Goal: Task Accomplishment & Management: Complete application form

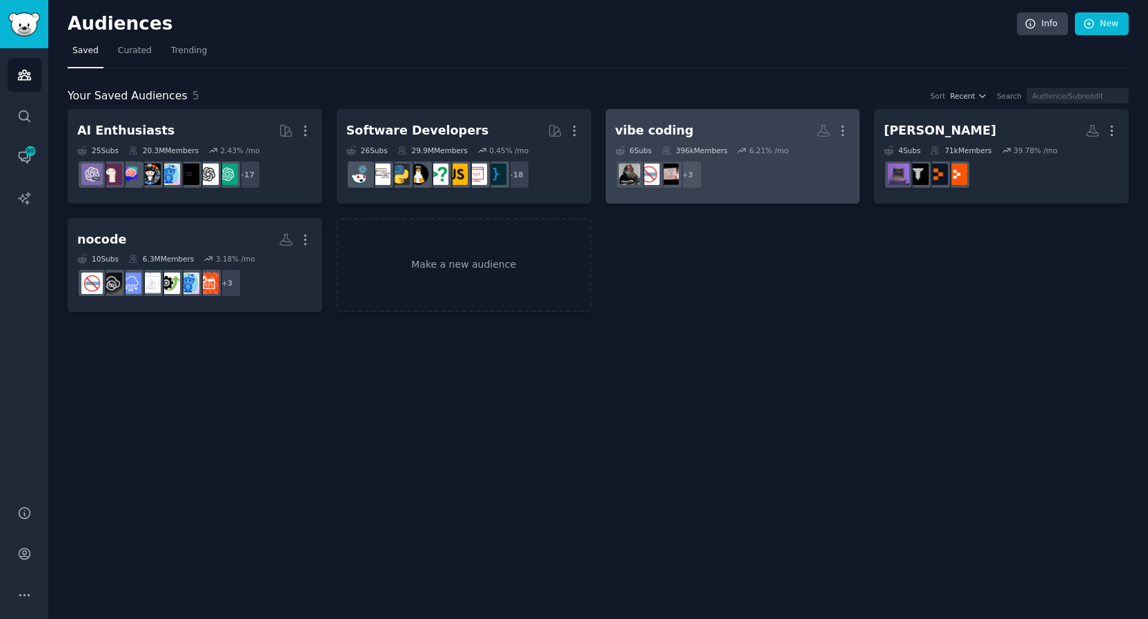
click at [753, 136] on h2 "vibe coding Custom Audience More" at bounding box center [732, 131] width 235 height 24
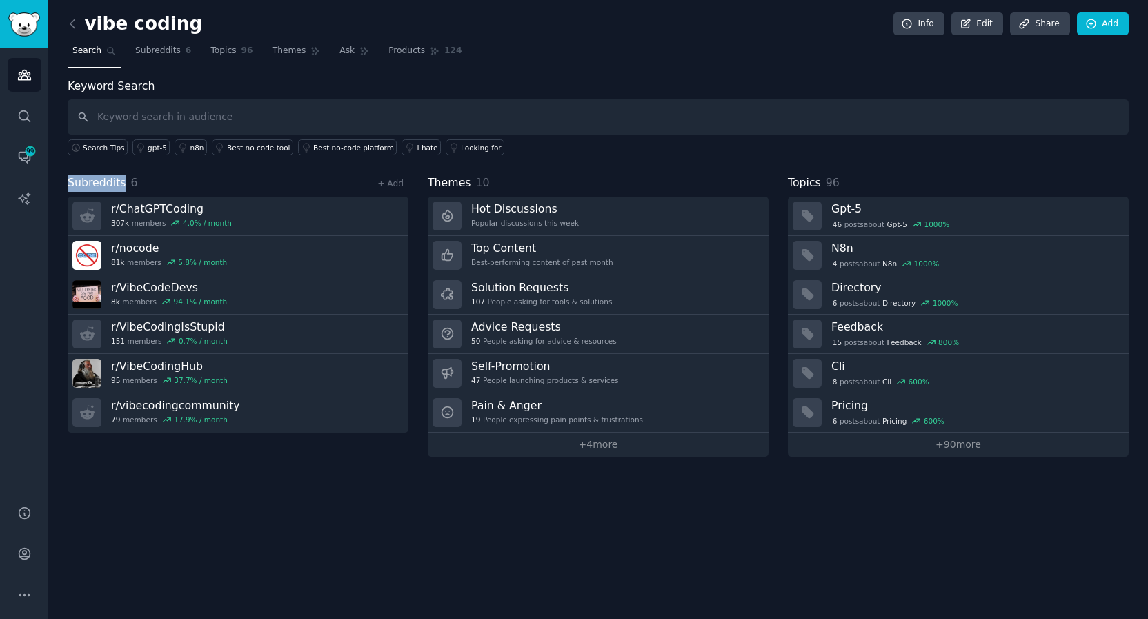
drag, startPoint x: 71, startPoint y: 183, endPoint x: 124, endPoint y: 184, distance: 52.4
click at [124, 184] on h2 "Subreddits 6" at bounding box center [103, 183] width 70 height 17
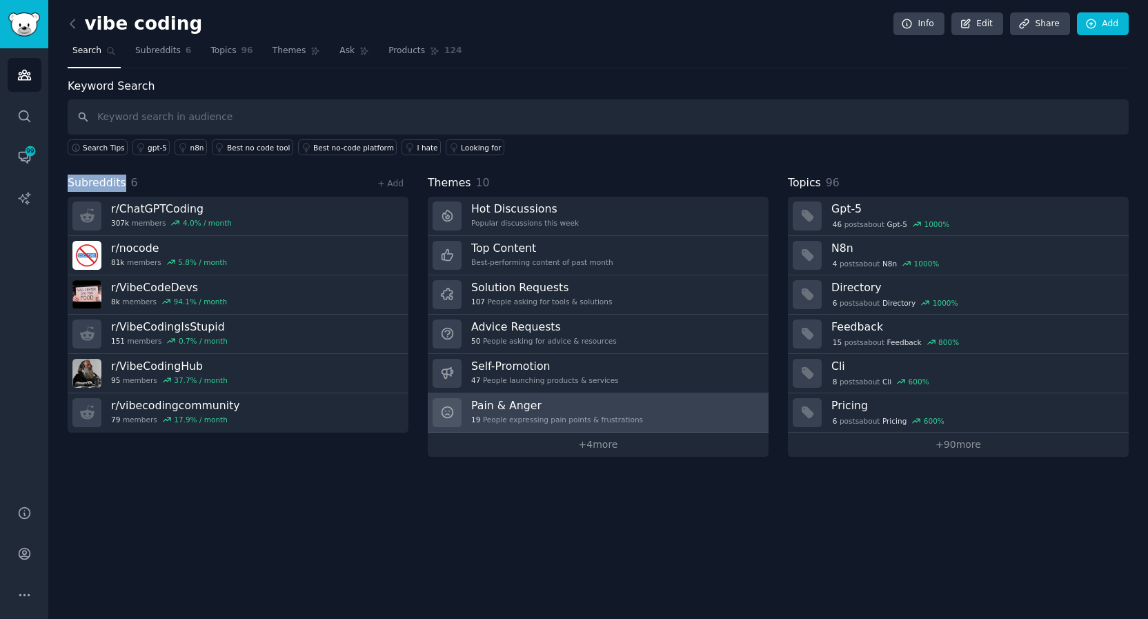
click at [586, 408] on h3 "Pain & Anger" at bounding box center [557, 405] width 172 height 14
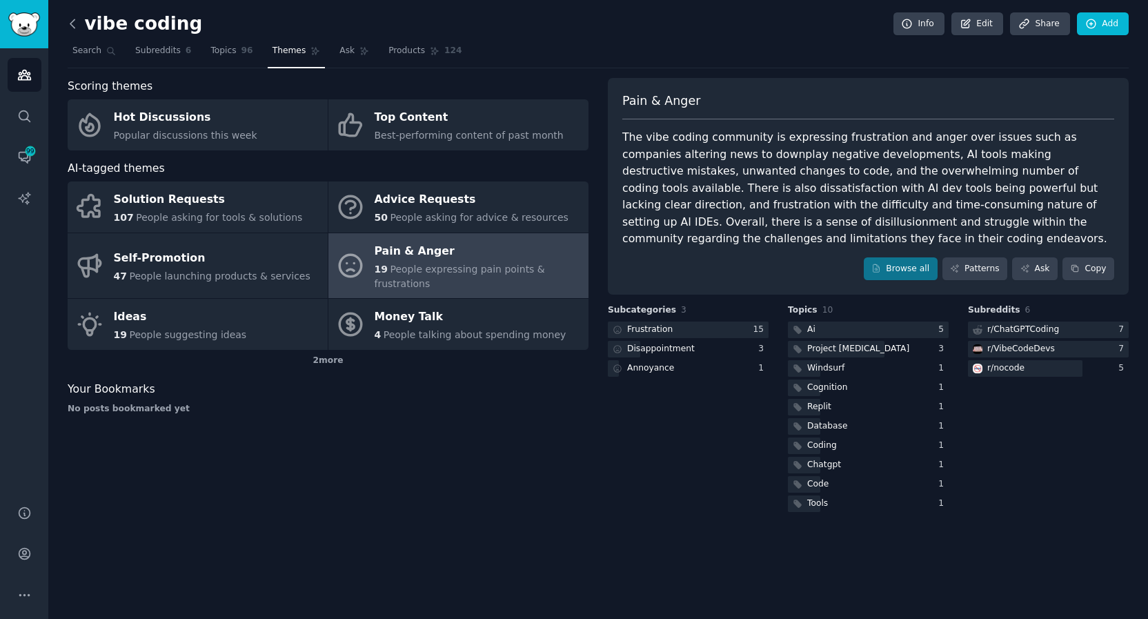
click at [74, 25] on icon at bounding box center [73, 24] width 14 height 14
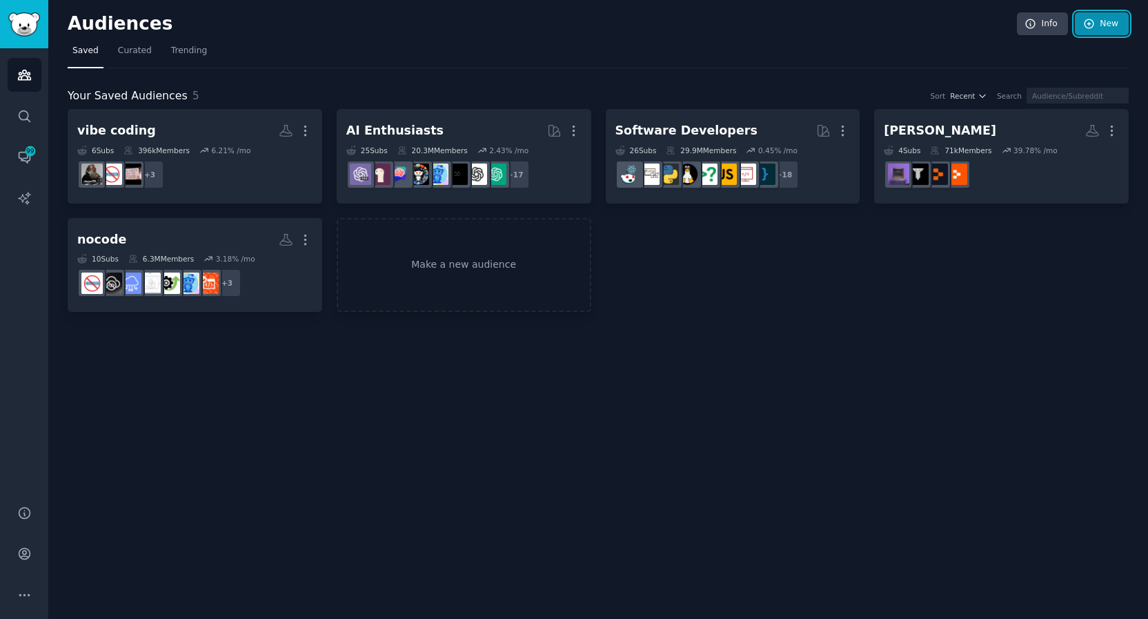
click at [1107, 21] on link "New" at bounding box center [1102, 23] width 54 height 23
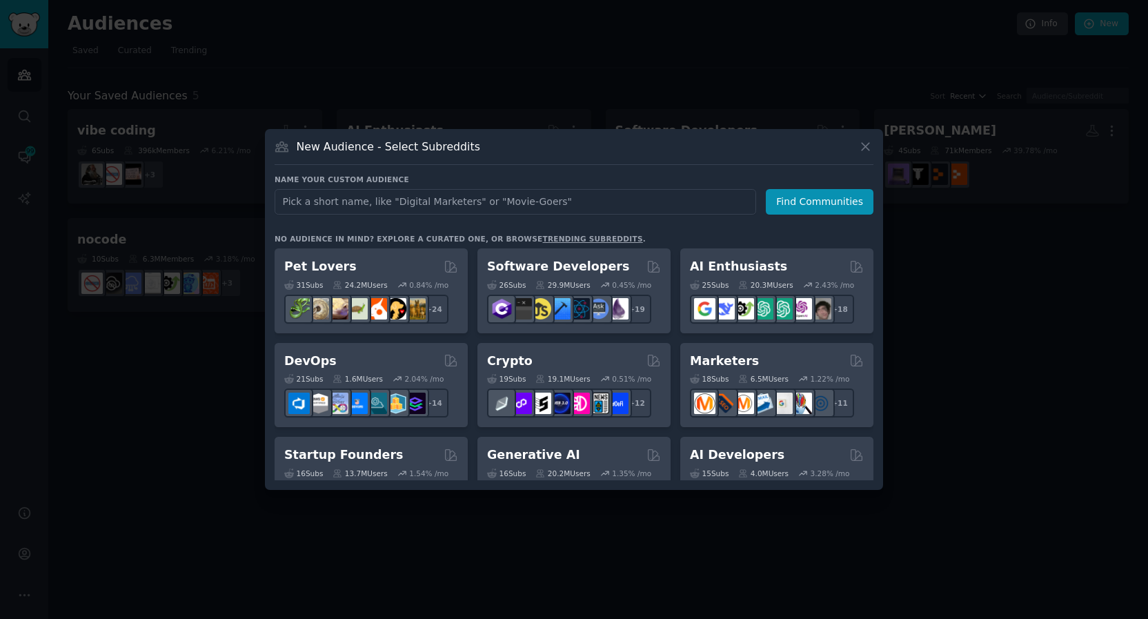
click at [361, 202] on input "text" at bounding box center [516, 202] width 482 height 26
type input "YOUTUBE THUMNAIL MAKER"
click at [804, 199] on button "Find Communities" at bounding box center [820, 202] width 108 height 26
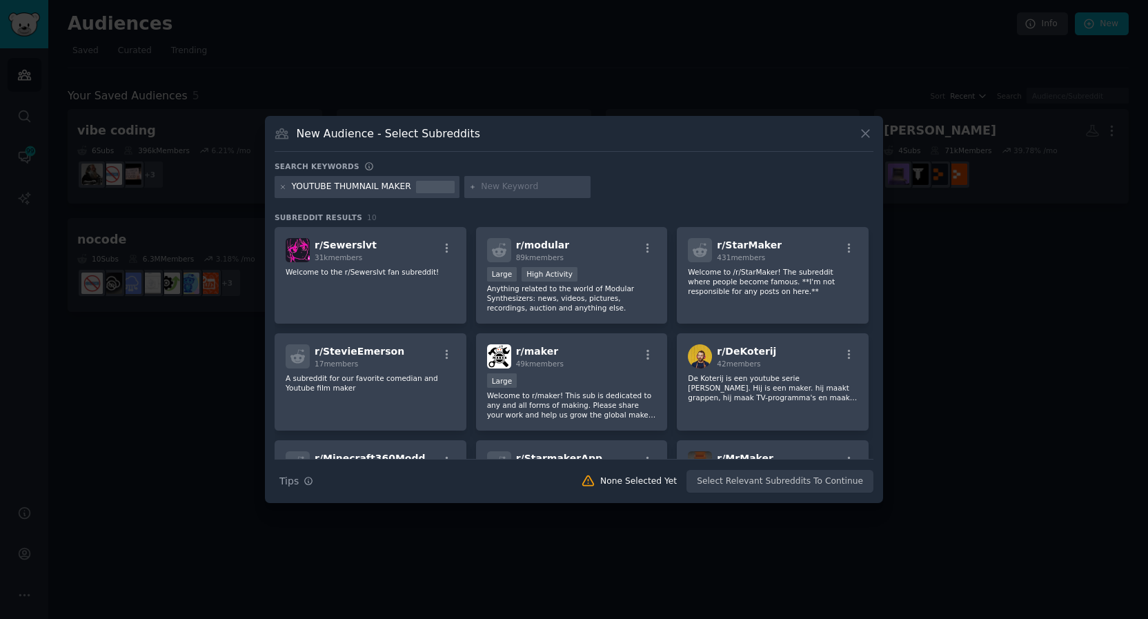
drag, startPoint x: 344, startPoint y: 184, endPoint x: 353, endPoint y: 186, distance: 9.4
click at [345, 184] on div "YOUTUBE THUMNAIL MAKER" at bounding box center [351, 187] width 119 height 12
click at [356, 186] on div "YOUTUBE THUMNAIL MAKER" at bounding box center [351, 187] width 119 height 12
click at [350, 186] on div "YOUTUBE THUMNAIL MAKER" at bounding box center [351, 187] width 119 height 12
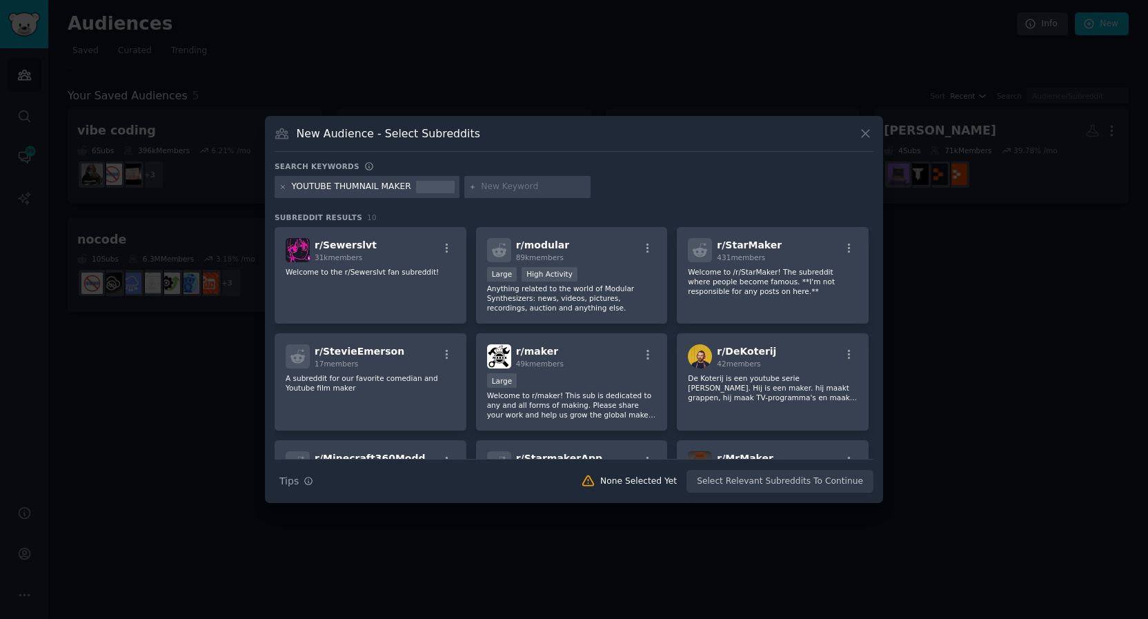
drag, startPoint x: 509, startPoint y: 175, endPoint x: 505, endPoint y: 181, distance: 7.5
click at [508, 176] on div "Search keywords Try a 2-4 keywords your audience might mention YOUTUBE THUMNAIL…" at bounding box center [574, 327] width 599 height 332
click at [282, 186] on icon at bounding box center [283, 186] width 3 height 3
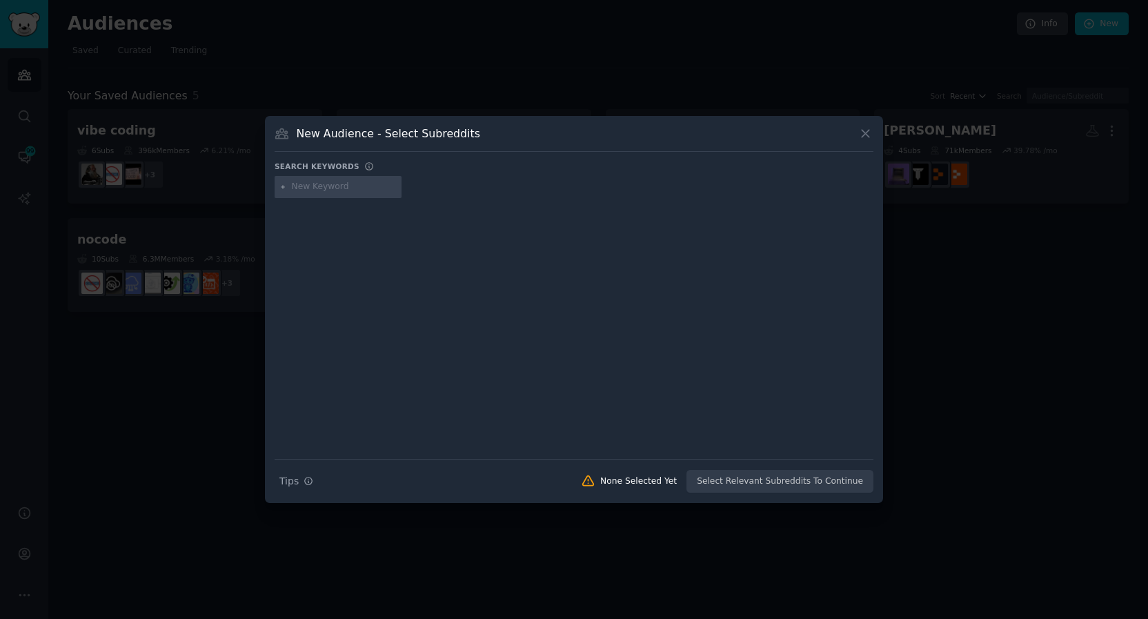
click at [327, 188] on input "text" at bounding box center [344, 187] width 105 height 12
type input "THUMBNAIL MAKER"
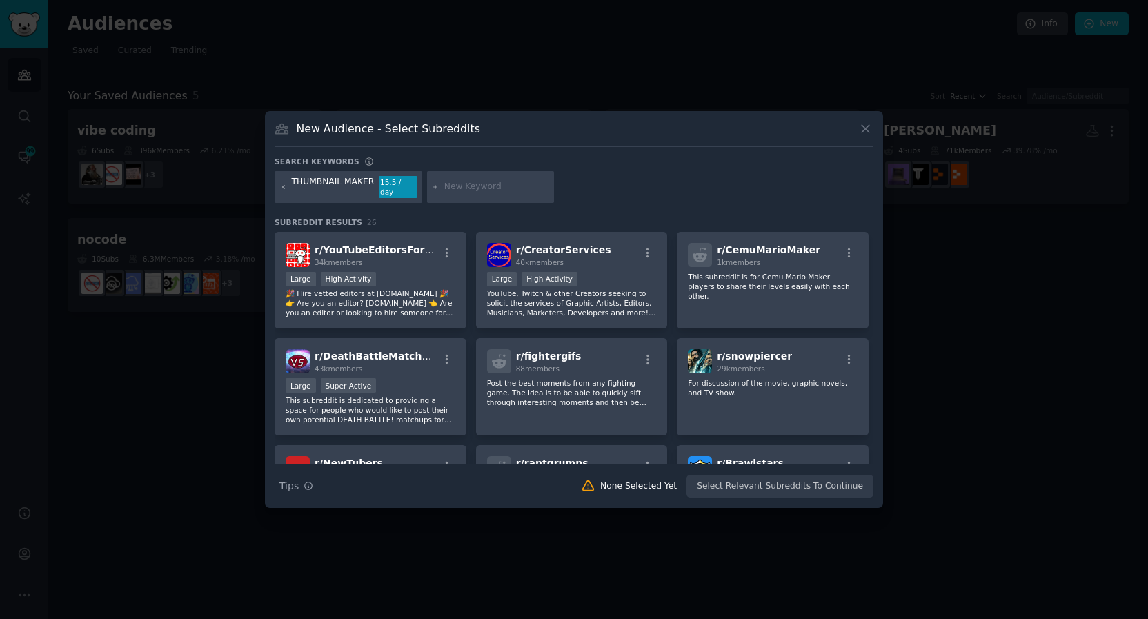
click at [313, 187] on div "THUMBNAIL MAKER" at bounding box center [333, 187] width 83 height 22
click at [283, 188] on icon at bounding box center [283, 188] width 8 height 8
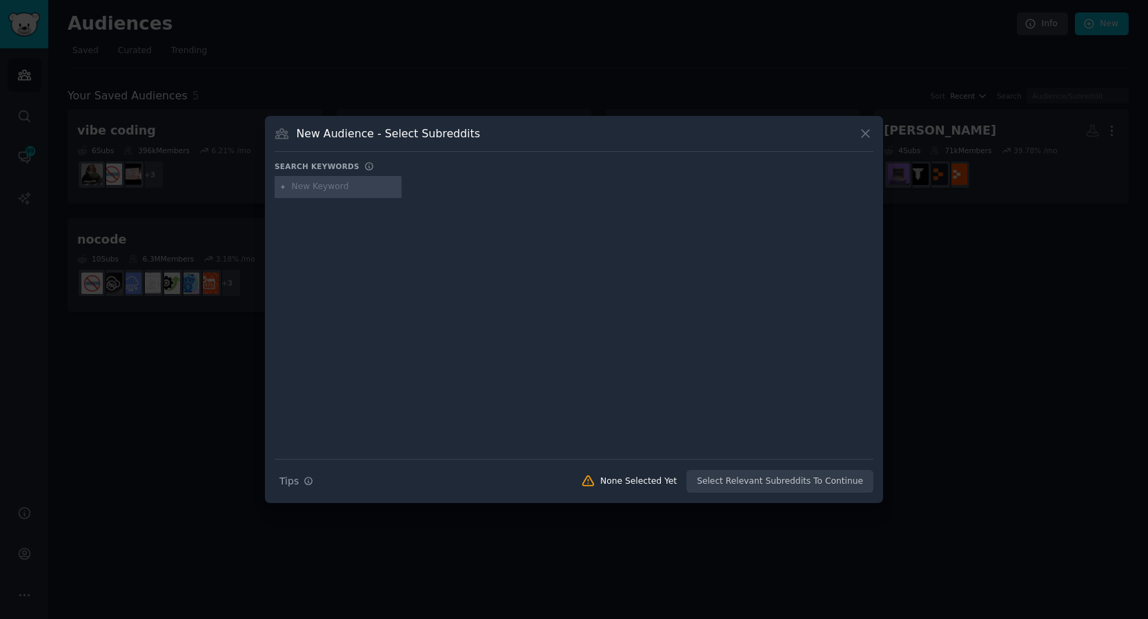
click at [310, 186] on input "text" at bounding box center [344, 187] width 105 height 12
type input "NO CODE PROMPTS"
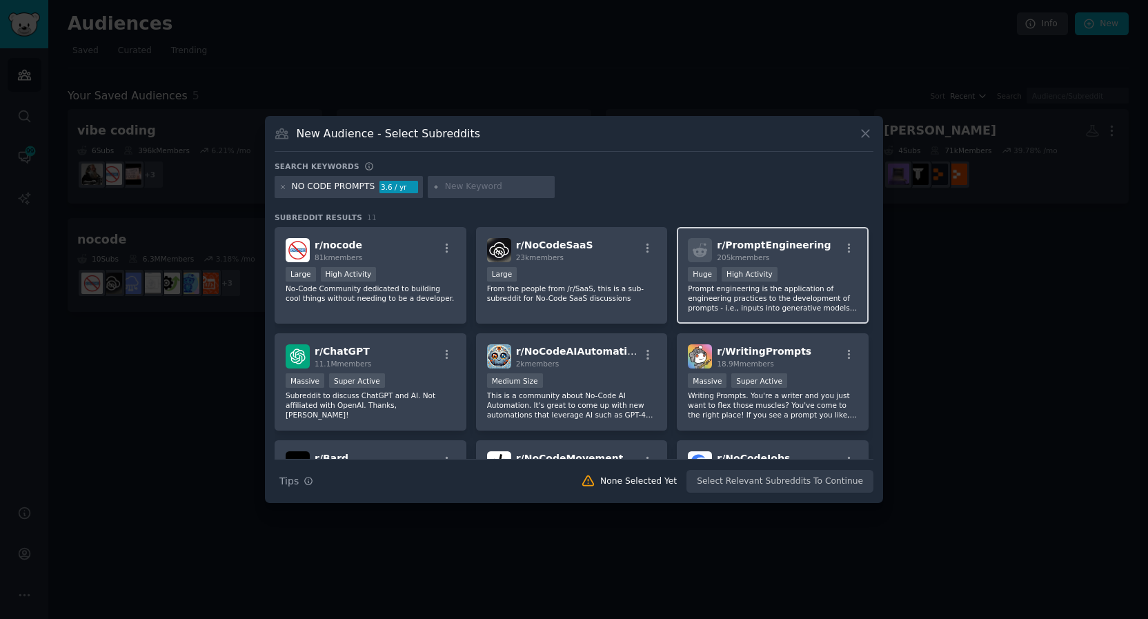
click at [803, 250] on span "r/ PromptEngineering" at bounding box center [774, 244] width 114 height 11
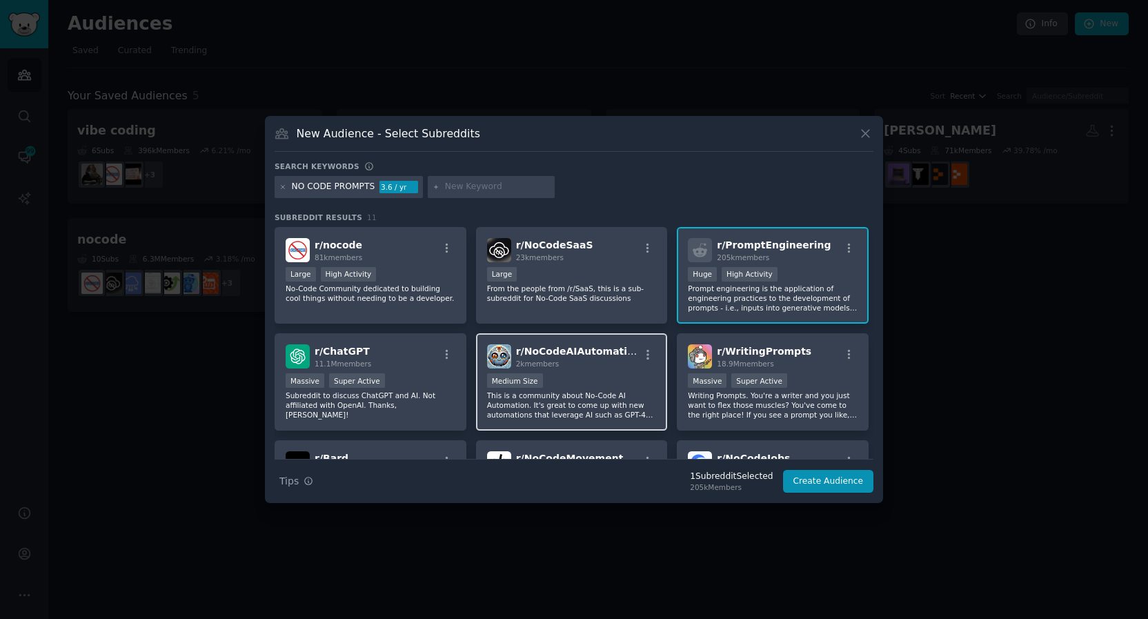
scroll to position [230, 0]
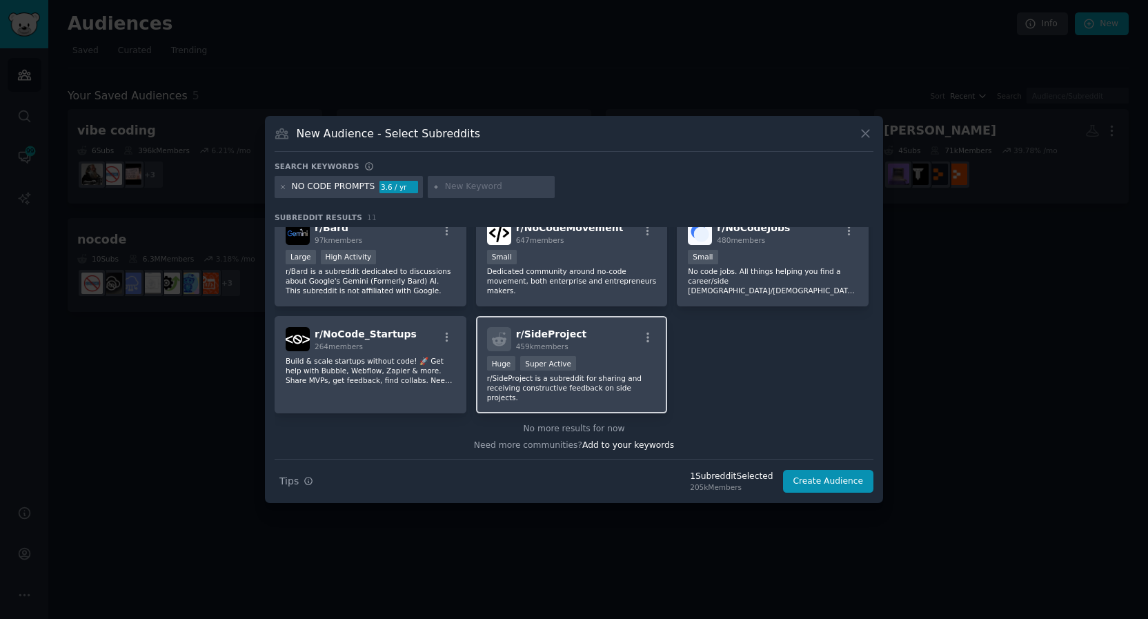
click at [592, 340] on div "r/ SideProject 459k members" at bounding box center [572, 339] width 170 height 24
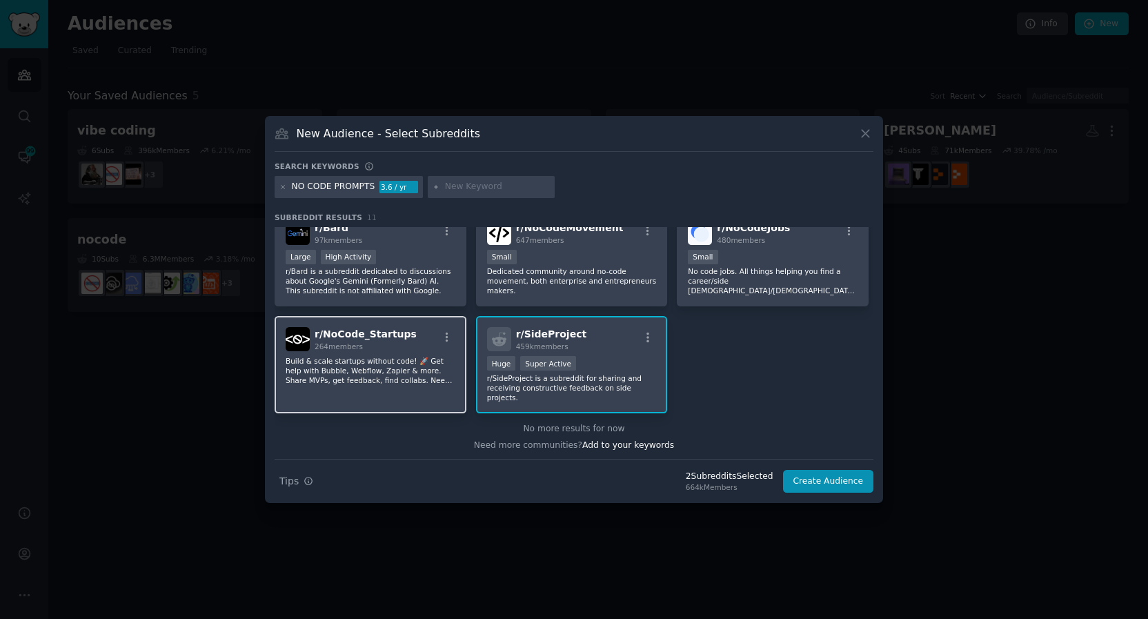
click at [365, 342] on div "264 members" at bounding box center [366, 347] width 102 height 10
click at [823, 480] on button "Create Audience" at bounding box center [828, 481] width 91 height 23
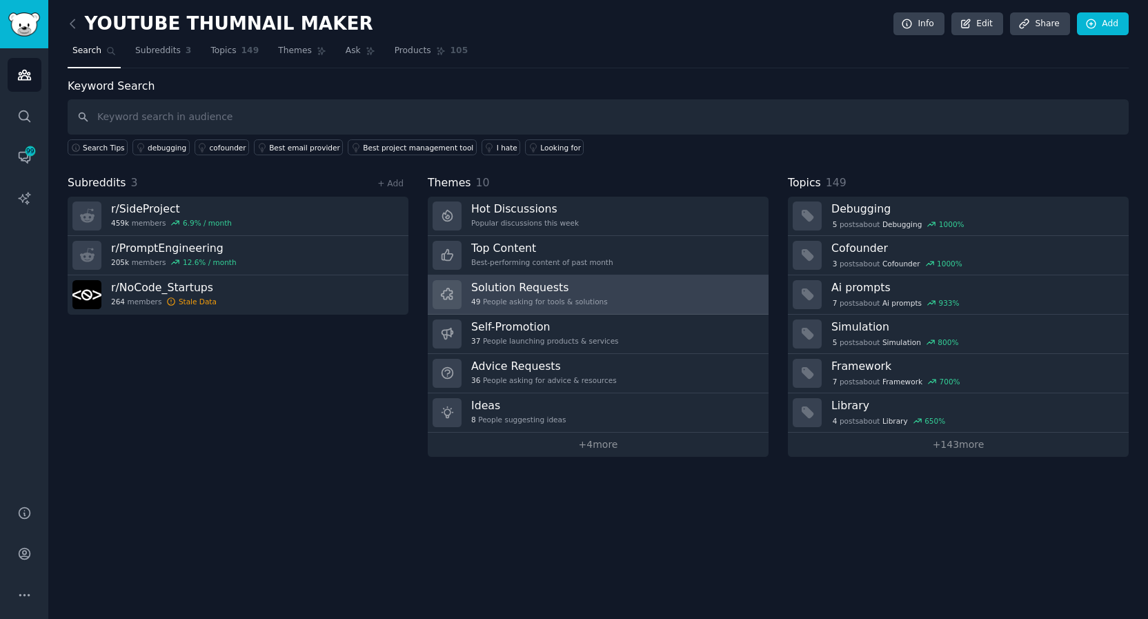
click at [493, 289] on h3 "Solution Requests" at bounding box center [539, 287] width 137 height 14
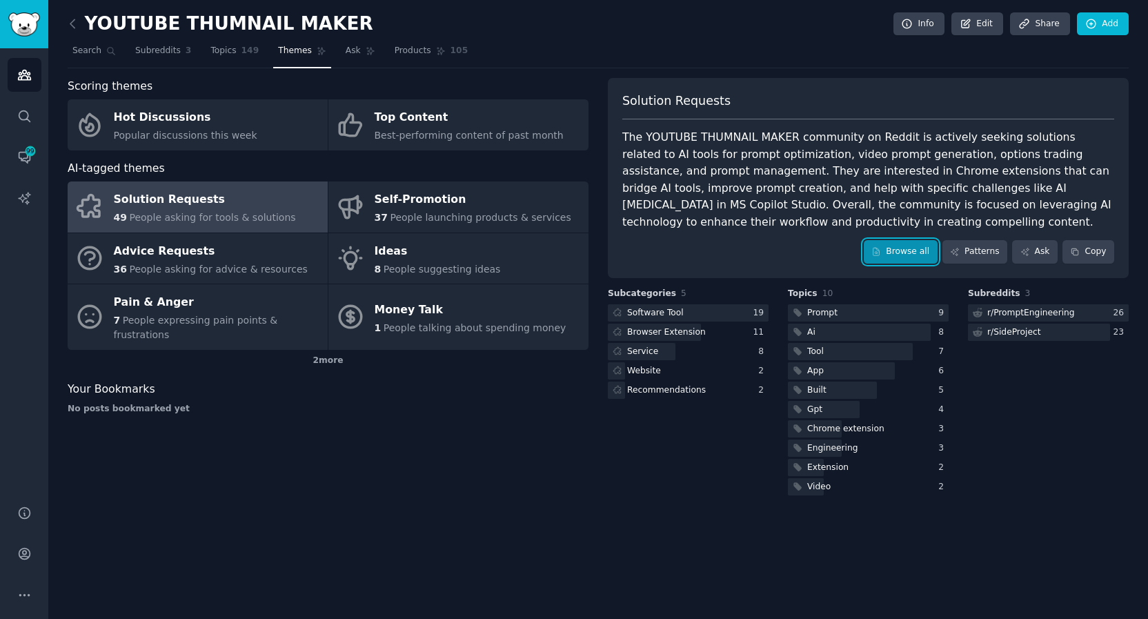
click at [903, 250] on link "Browse all" at bounding box center [901, 251] width 74 height 23
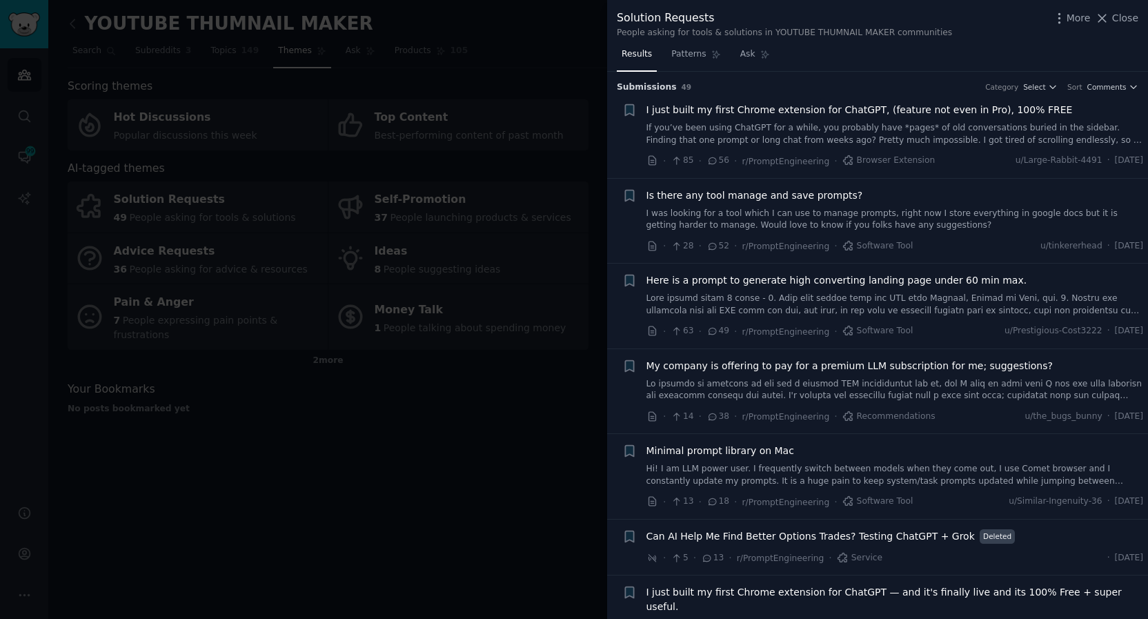
click at [447, 433] on div at bounding box center [574, 309] width 1148 height 619
